Goal: Information Seeking & Learning: Learn about a topic

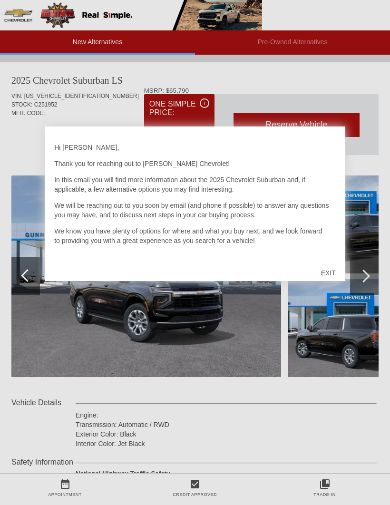
scroll to position [598, 0]
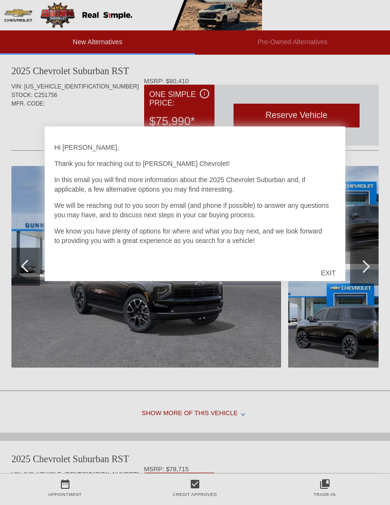
click at [324, 278] on div "EXIT" at bounding box center [328, 272] width 34 height 29
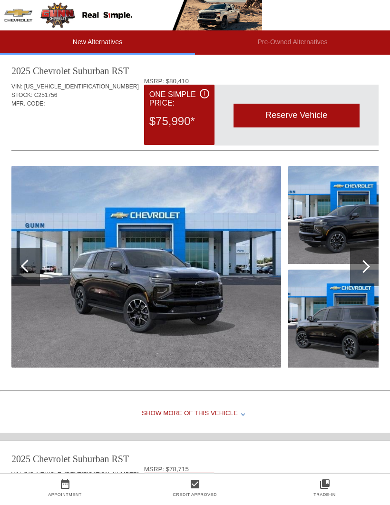
click at [198, 308] on img at bounding box center [145, 266] width 269 height 201
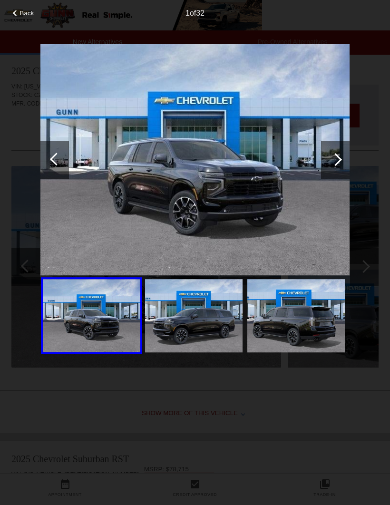
click at [340, 164] on div at bounding box center [335, 160] width 29 height 38
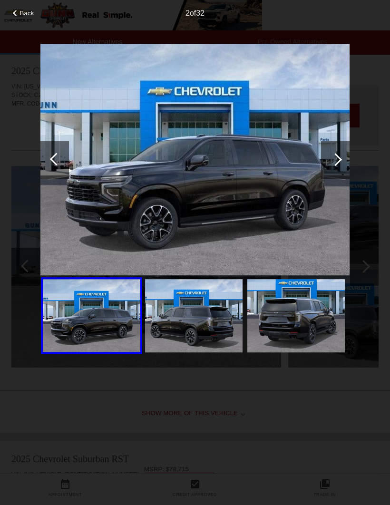
click at [332, 169] on div at bounding box center [335, 160] width 29 height 38
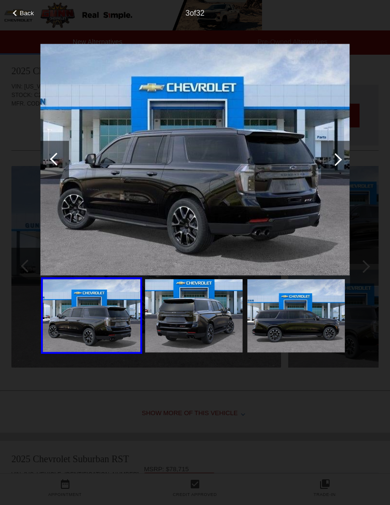
click at [336, 167] on div at bounding box center [335, 160] width 29 height 38
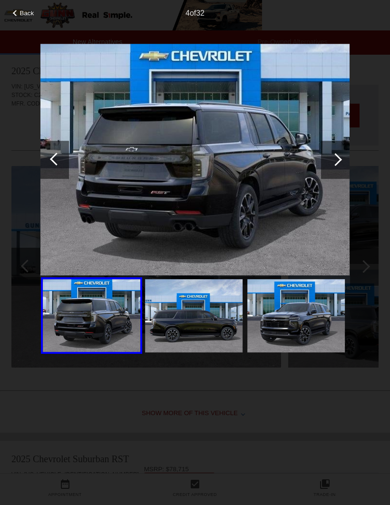
click at [331, 170] on div at bounding box center [335, 160] width 29 height 38
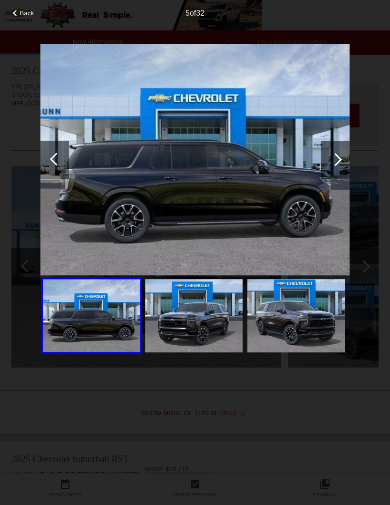
click at [340, 166] on div at bounding box center [335, 160] width 29 height 38
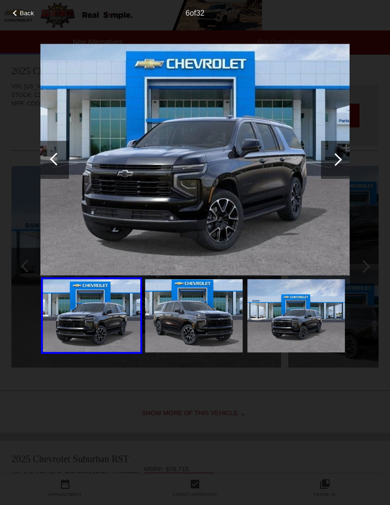
click at [332, 168] on div at bounding box center [335, 160] width 29 height 38
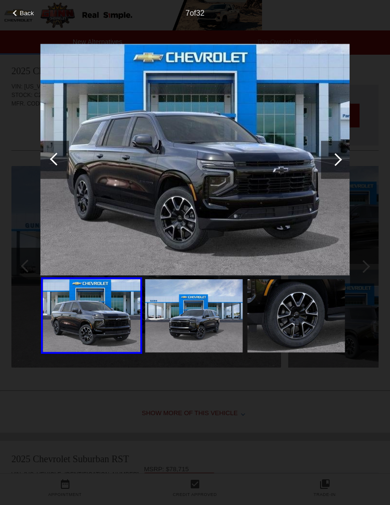
click at [336, 166] on div at bounding box center [335, 160] width 29 height 38
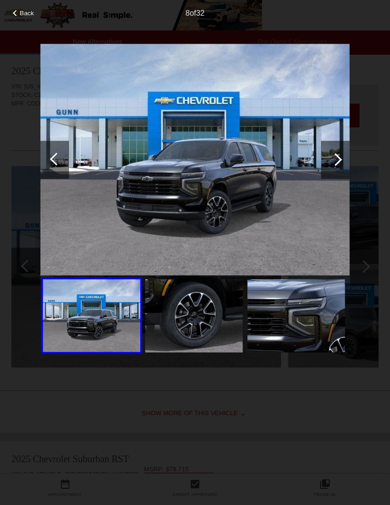
click at [338, 165] on div at bounding box center [335, 160] width 29 height 38
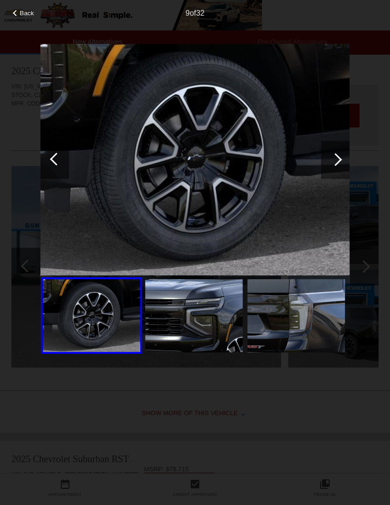
click at [334, 167] on div at bounding box center [335, 160] width 29 height 38
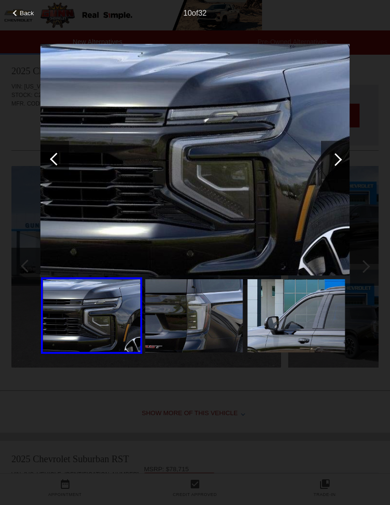
click at [329, 169] on div at bounding box center [335, 160] width 29 height 38
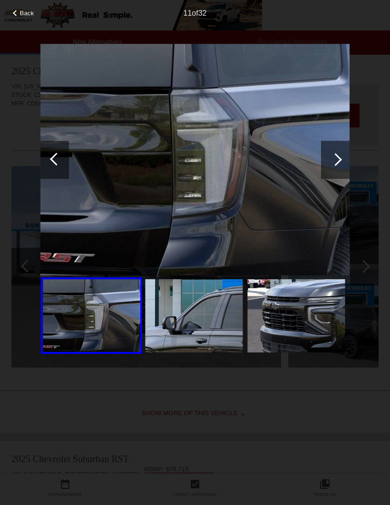
click at [333, 169] on div at bounding box center [335, 160] width 29 height 38
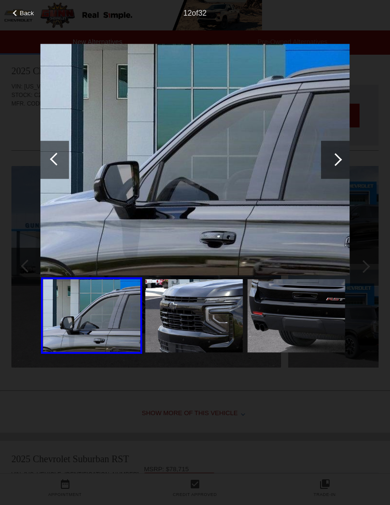
click at [337, 169] on div at bounding box center [335, 160] width 29 height 38
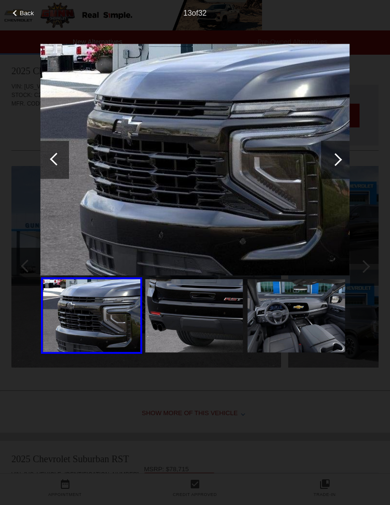
click at [335, 173] on div at bounding box center [335, 160] width 29 height 38
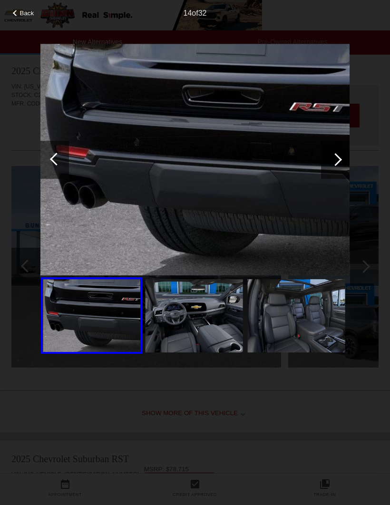
click at [335, 169] on div at bounding box center [335, 160] width 29 height 38
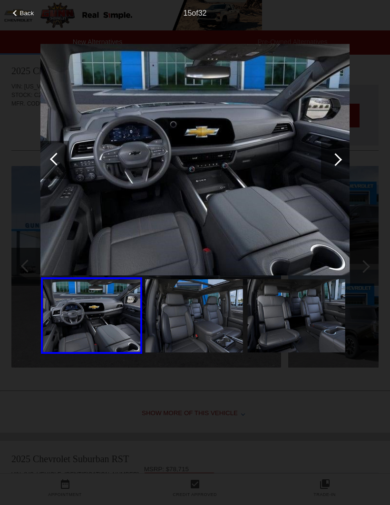
click at [194, 331] on img at bounding box center [193, 315] width 97 height 73
click at [332, 169] on div at bounding box center [335, 160] width 29 height 38
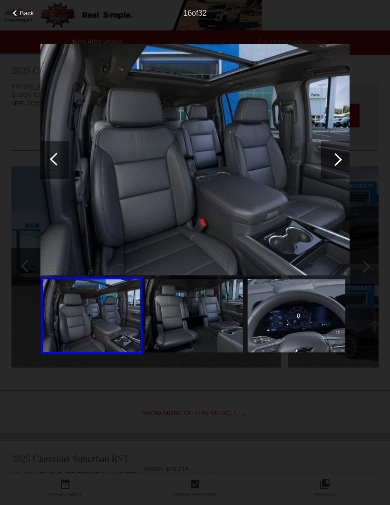
click at [336, 168] on div at bounding box center [335, 160] width 29 height 38
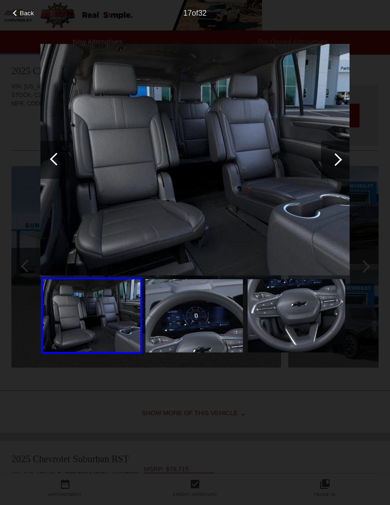
click at [334, 162] on div at bounding box center [335, 159] width 13 height 13
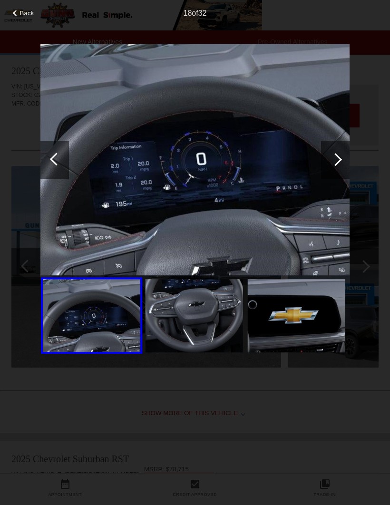
click at [332, 163] on div at bounding box center [335, 160] width 29 height 38
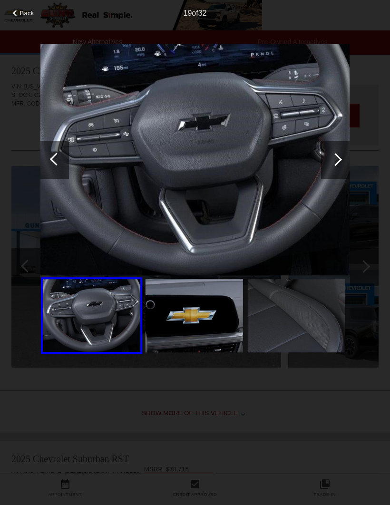
click at [338, 163] on div at bounding box center [335, 160] width 29 height 38
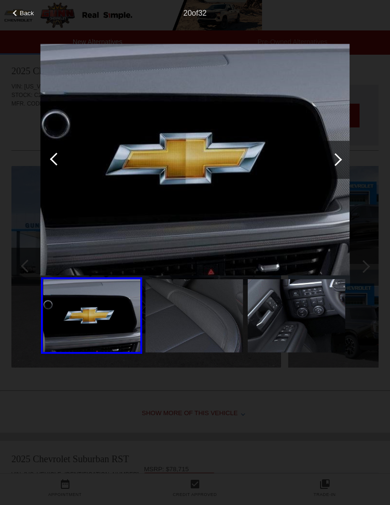
click at [342, 168] on div at bounding box center [335, 160] width 29 height 38
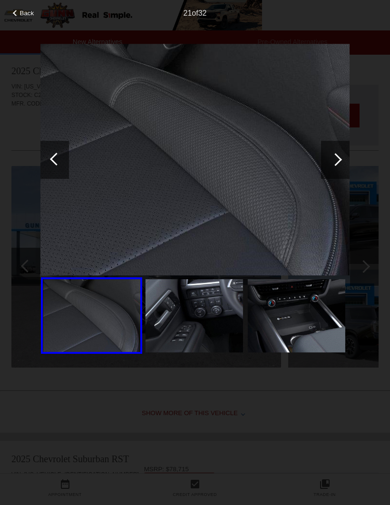
click at [333, 171] on div at bounding box center [335, 160] width 29 height 38
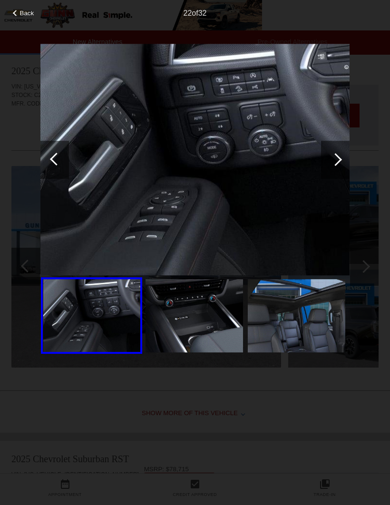
click at [330, 169] on div at bounding box center [335, 160] width 29 height 38
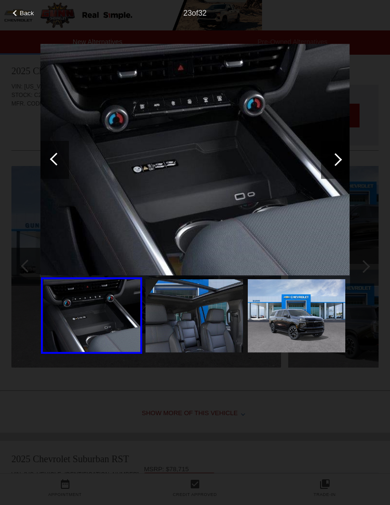
click at [341, 163] on div at bounding box center [335, 160] width 29 height 38
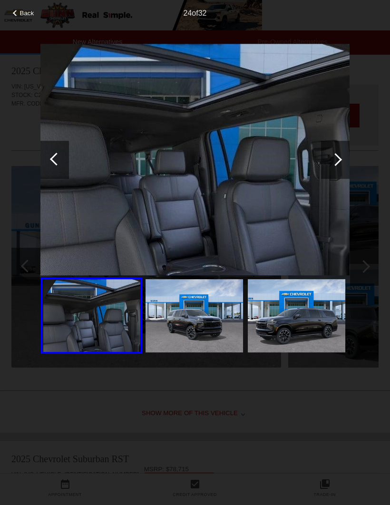
click at [27, 15] on span "Back" at bounding box center [27, 13] width 14 height 7
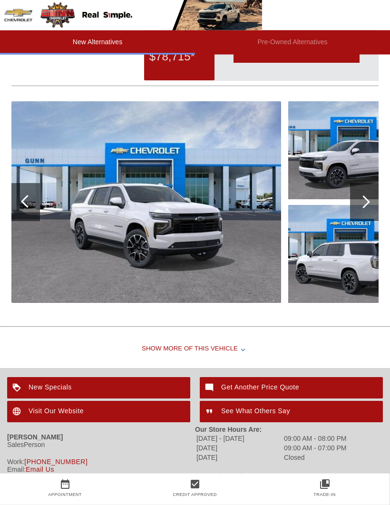
scroll to position [1052, 0]
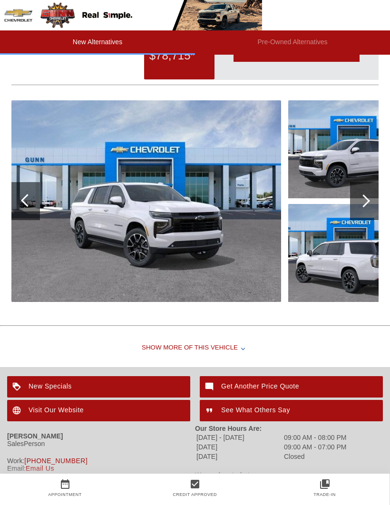
click at [182, 231] on img at bounding box center [145, 200] width 269 height 201
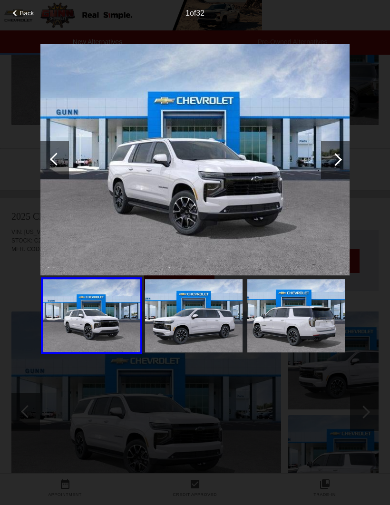
scroll to position [830, 0]
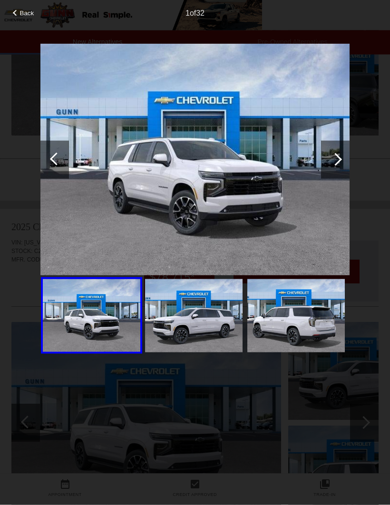
click at [332, 169] on div at bounding box center [335, 160] width 29 height 38
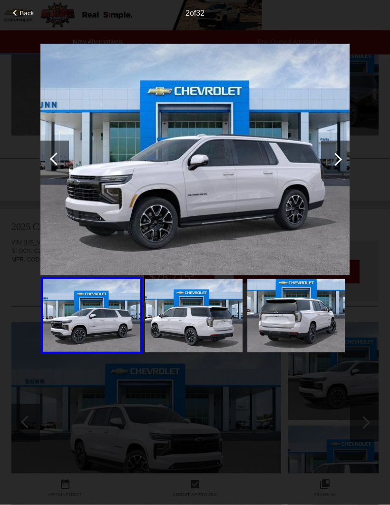
scroll to position [830, 0]
click at [336, 169] on div at bounding box center [335, 160] width 29 height 38
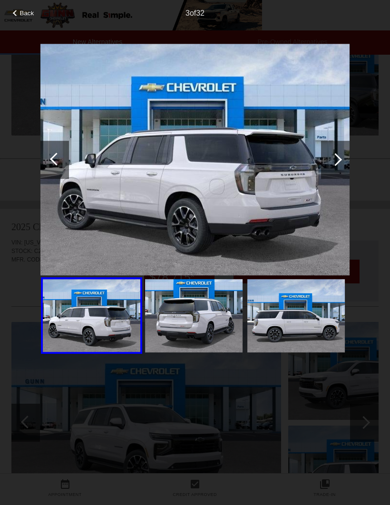
click at [335, 169] on div at bounding box center [335, 160] width 29 height 38
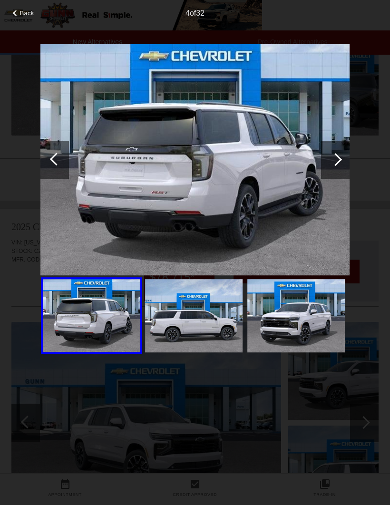
click at [334, 171] on div at bounding box center [335, 160] width 29 height 38
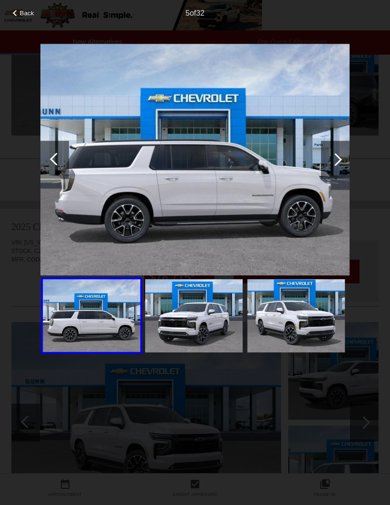
click at [338, 171] on div at bounding box center [335, 160] width 29 height 38
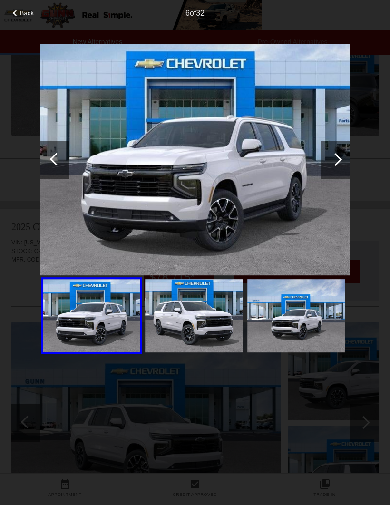
click at [340, 167] on div at bounding box center [335, 160] width 29 height 38
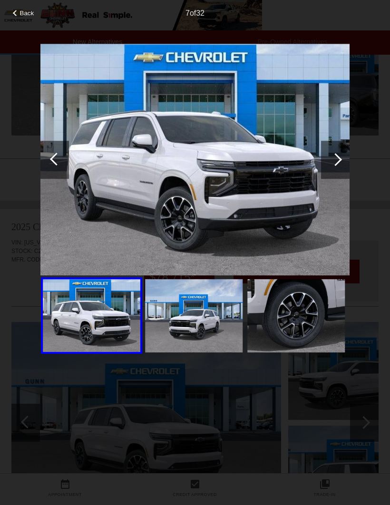
click at [331, 173] on div at bounding box center [335, 160] width 29 height 38
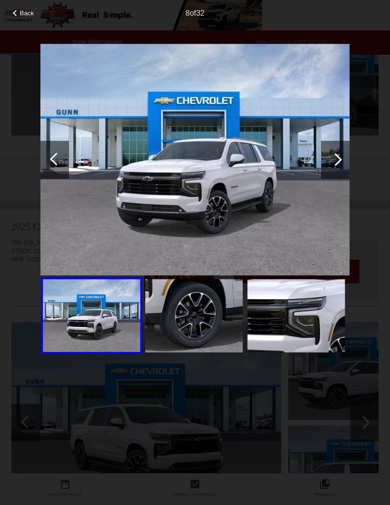
click at [339, 171] on div at bounding box center [335, 160] width 29 height 38
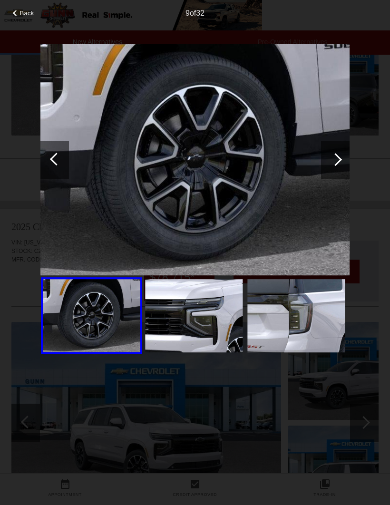
click at [347, 169] on div at bounding box center [335, 160] width 29 height 38
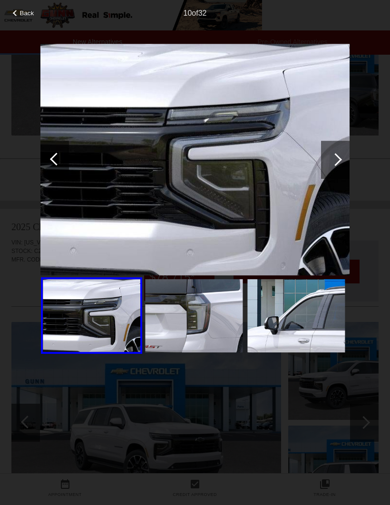
click at [337, 165] on div at bounding box center [335, 160] width 29 height 38
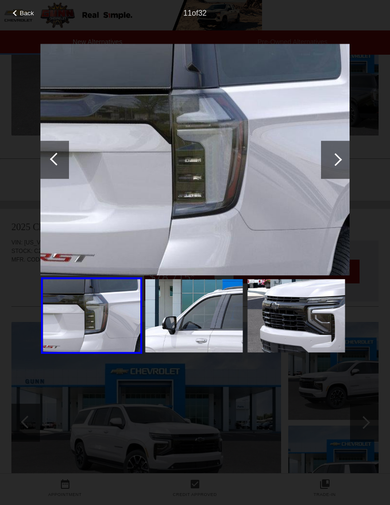
click at [339, 172] on div at bounding box center [335, 160] width 29 height 38
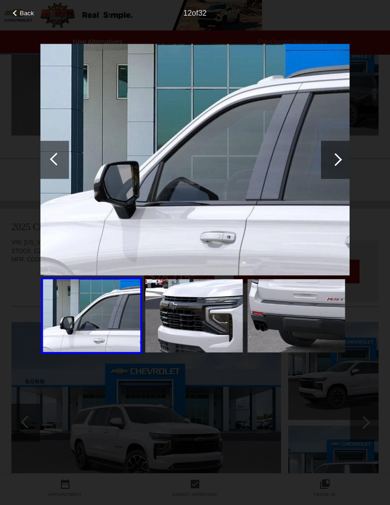
click at [346, 166] on div at bounding box center [335, 160] width 29 height 38
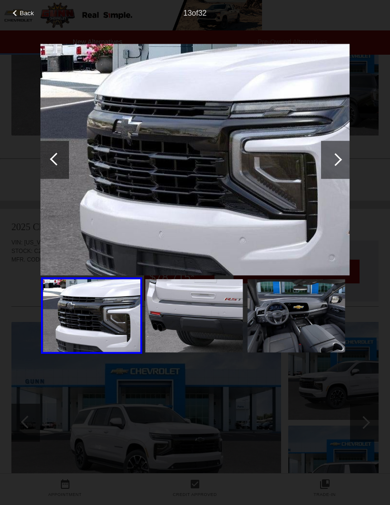
click at [336, 166] on div at bounding box center [335, 160] width 29 height 38
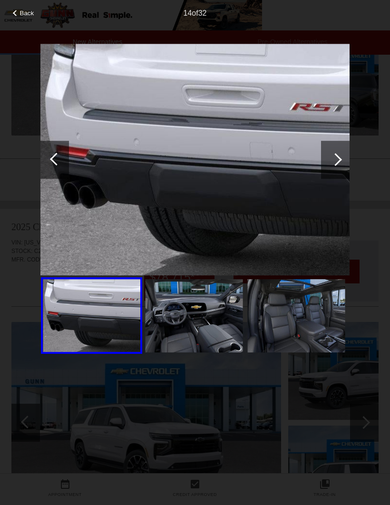
click at [339, 172] on div at bounding box center [335, 160] width 29 height 38
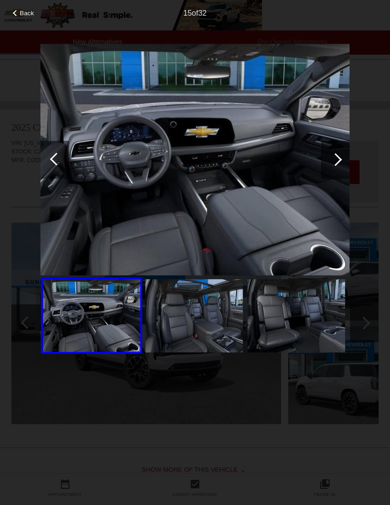
scroll to position [929, 0]
click at [336, 165] on div at bounding box center [335, 160] width 29 height 38
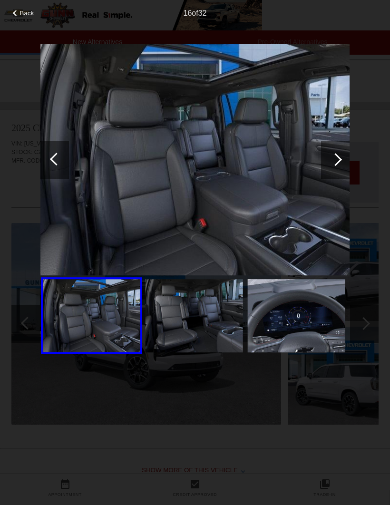
click at [338, 171] on div at bounding box center [335, 160] width 29 height 38
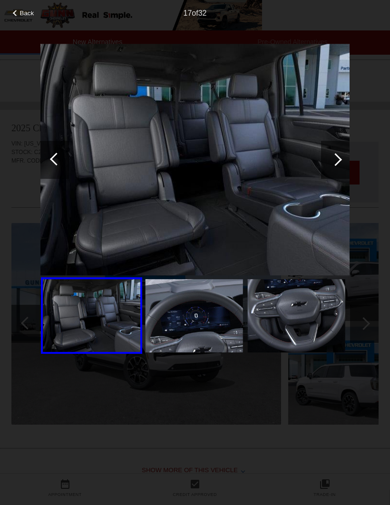
click at [336, 174] on div at bounding box center [335, 160] width 29 height 38
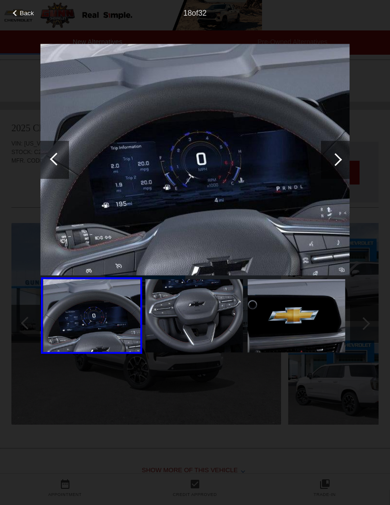
click at [338, 173] on div at bounding box center [335, 160] width 29 height 38
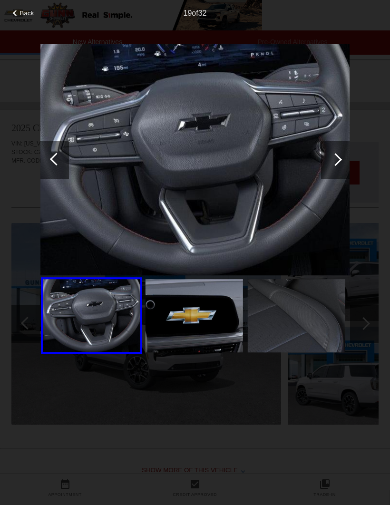
click at [342, 170] on div at bounding box center [335, 160] width 29 height 38
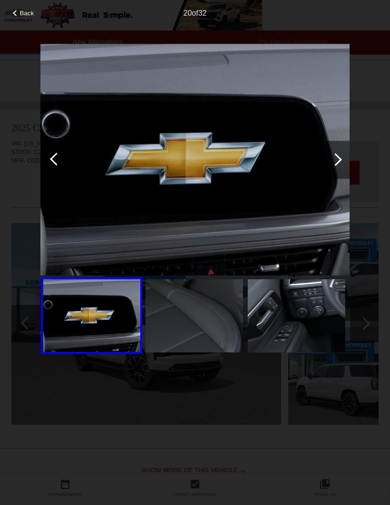
click at [337, 175] on div at bounding box center [335, 160] width 29 height 38
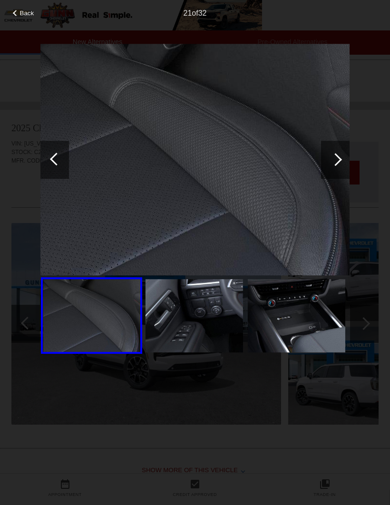
click at [337, 169] on div at bounding box center [335, 160] width 29 height 38
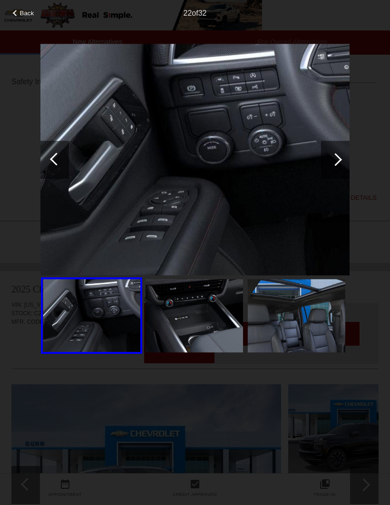
scroll to position [380, 0]
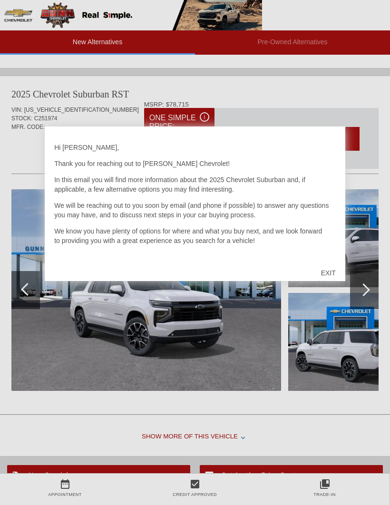
scroll to position [962, 0]
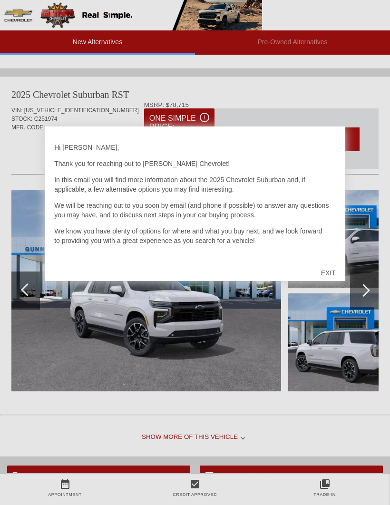
click at [338, 285] on div "EXIT" at bounding box center [328, 272] width 34 height 29
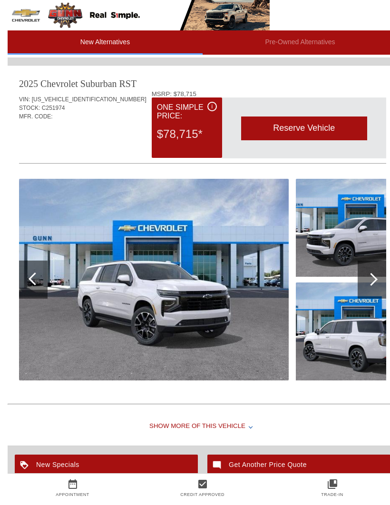
scroll to position [1052, 0]
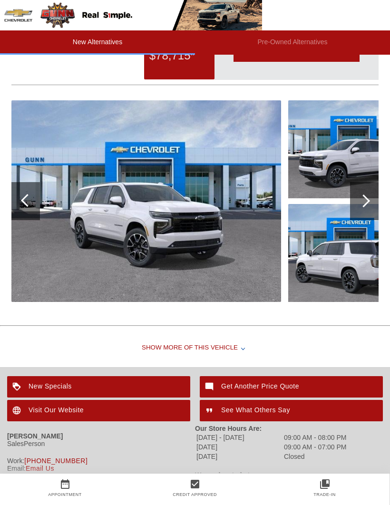
click at [72, 417] on div "Visit Our Website" at bounding box center [98, 410] width 183 height 21
